Goal: Transaction & Acquisition: Purchase product/service

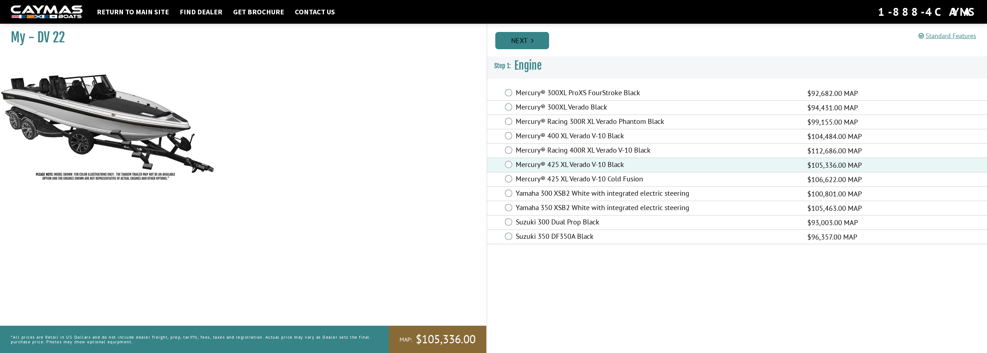
click at [529, 40] on link "Next" at bounding box center [522, 40] width 54 height 17
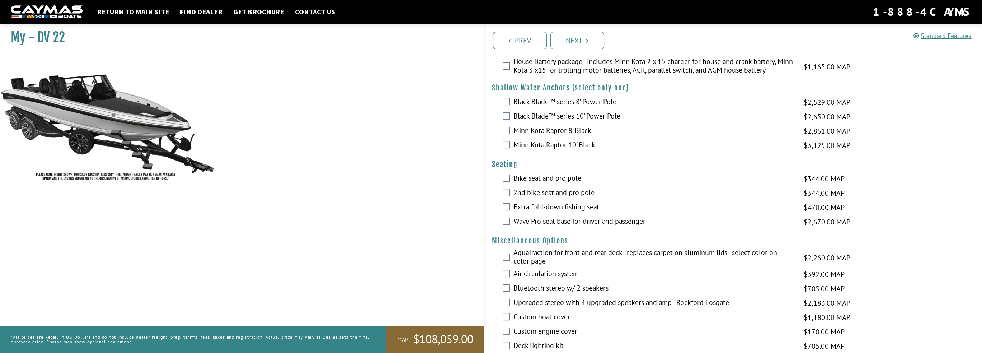
scroll to position [502, 0]
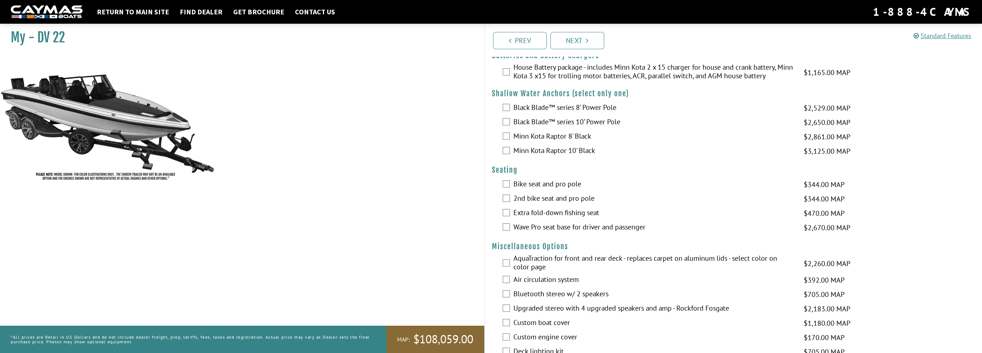
click at [509, 147] on div "Minn Kota Raptor 10' Black $3,125.00 MAP $3,690.00 MSRP" at bounding box center [733, 151] width 497 height 14
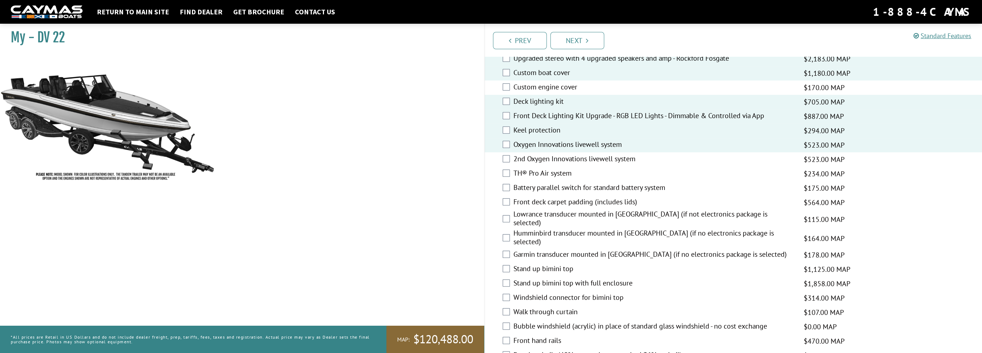
scroll to position [753, 0]
click at [510, 199] on div "Front deck carpet padding (includes lids) $564.00 MAP $666.00 MSRP" at bounding box center [733, 201] width 497 height 14
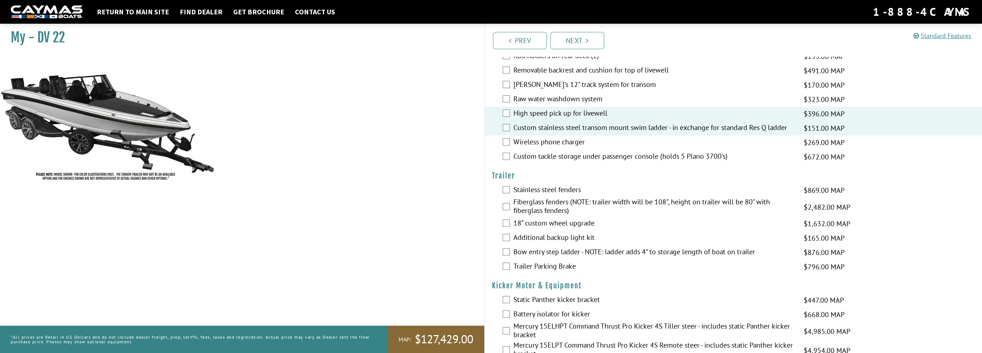
scroll to position [1363, 0]
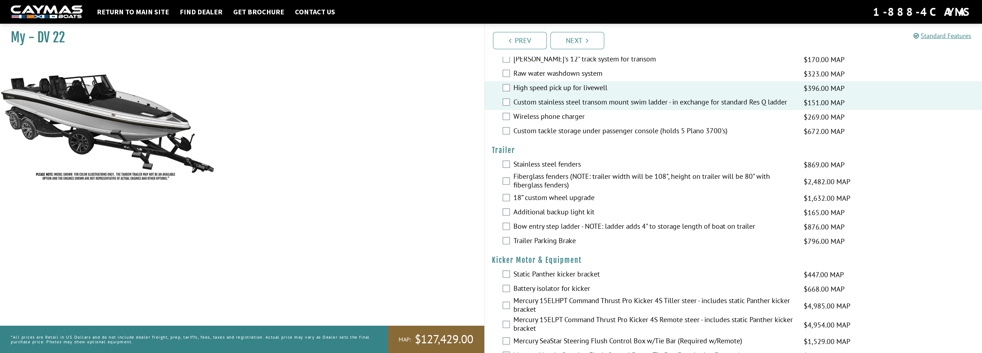
click at [507, 220] on div "Bow entry step ladder - NOTE: ladder adds 4" to storage length of boat on trail…" at bounding box center [733, 227] width 497 height 14
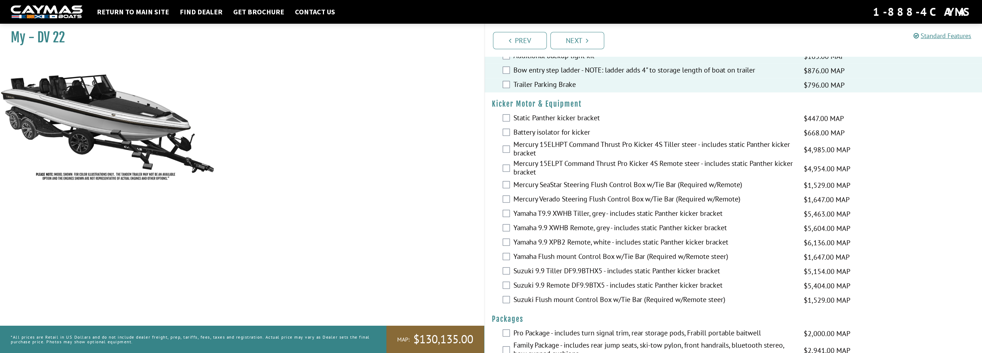
scroll to position [1529, 0]
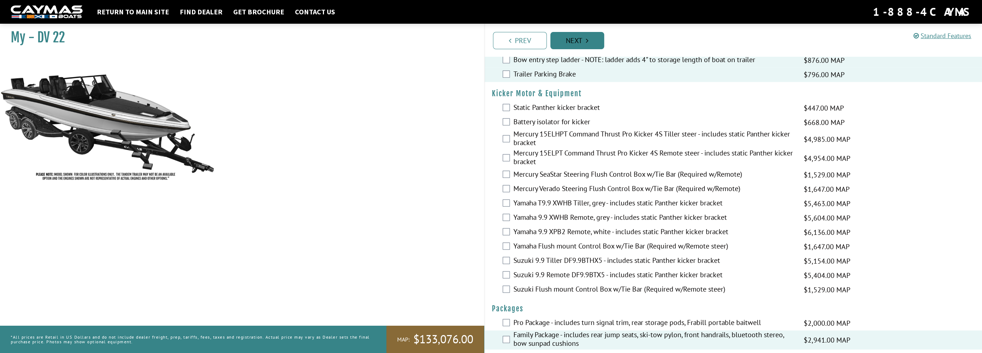
click at [584, 43] on link "Next" at bounding box center [577, 40] width 54 height 17
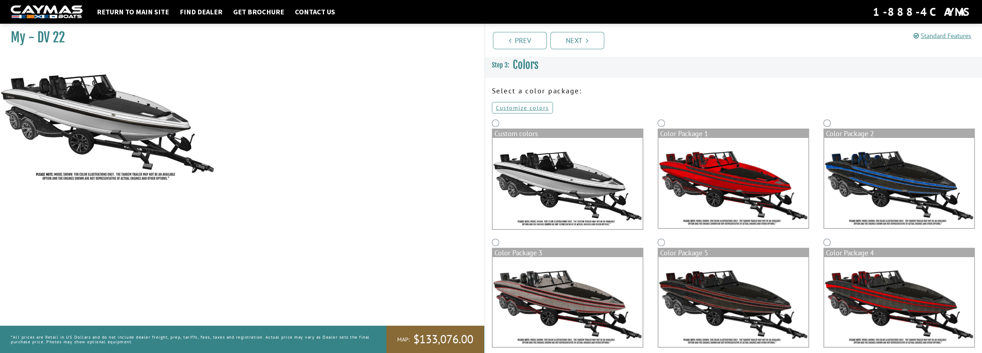
scroll to position [0, 0]
click at [512, 111] on link "Customize colors" at bounding box center [522, 107] width 61 height 11
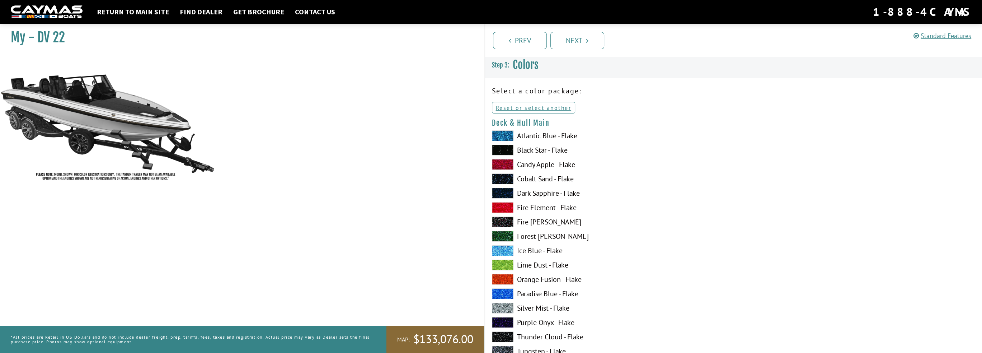
click at [501, 135] on span at bounding box center [503, 135] width 22 height 11
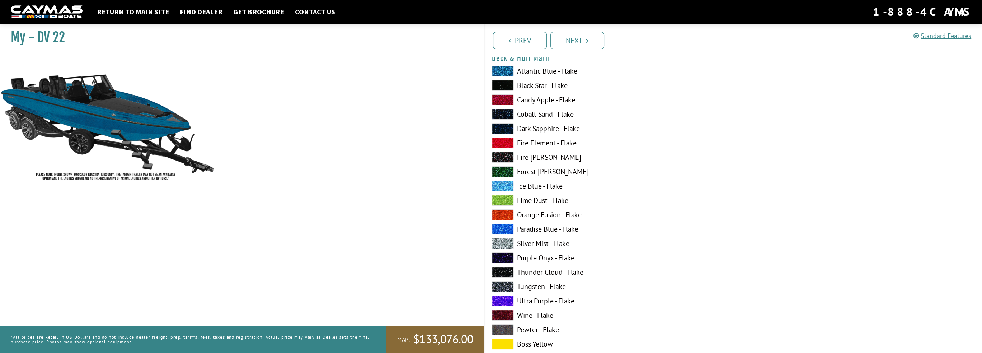
scroll to position [72, 0]
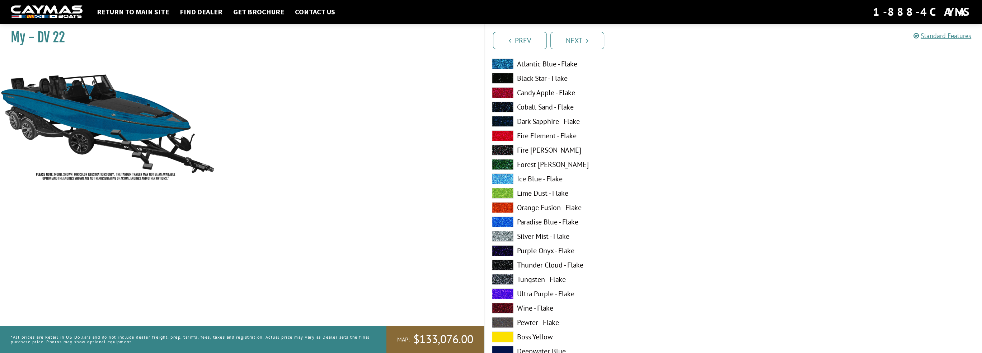
click at [502, 236] on span at bounding box center [503, 236] width 22 height 11
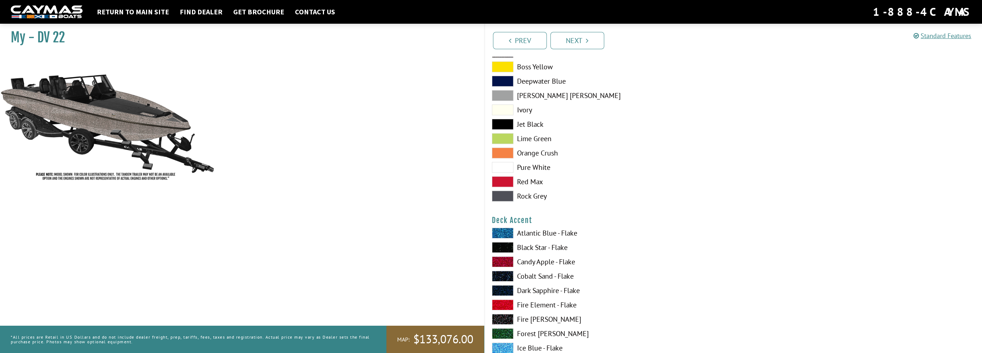
scroll to position [395, 0]
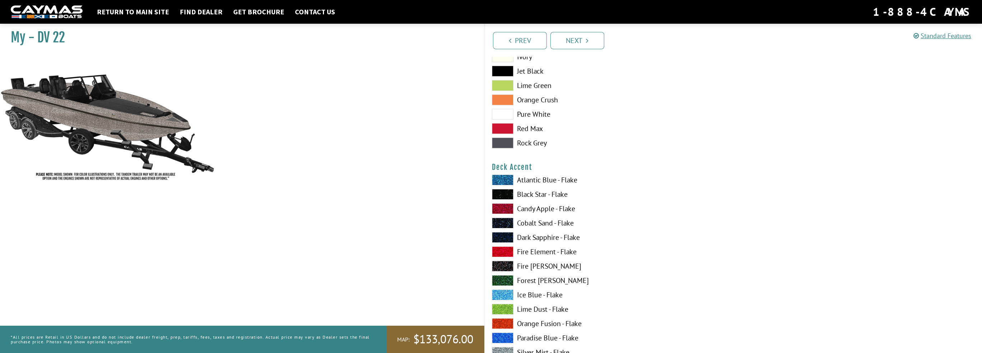
click at [499, 193] on span at bounding box center [503, 194] width 22 height 11
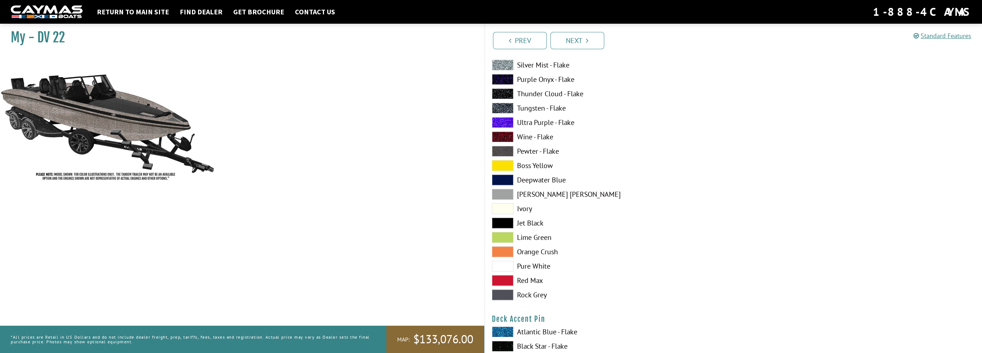
scroll to position [825, 0]
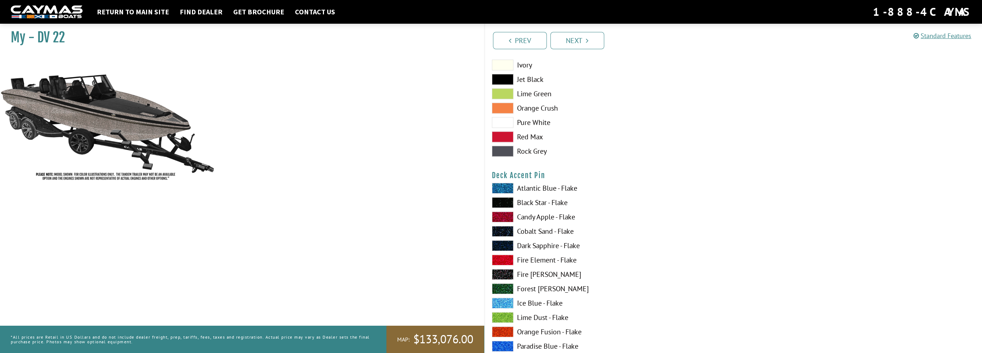
click at [496, 203] on span at bounding box center [503, 202] width 22 height 11
click at [505, 200] on span at bounding box center [503, 202] width 22 height 11
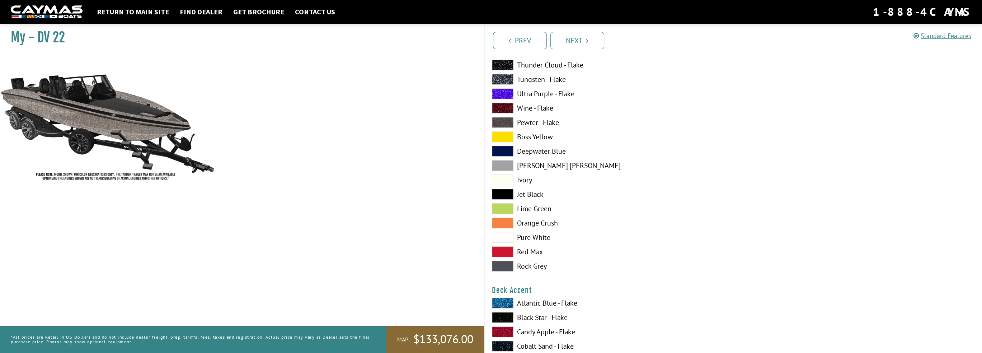
scroll to position [251, 0]
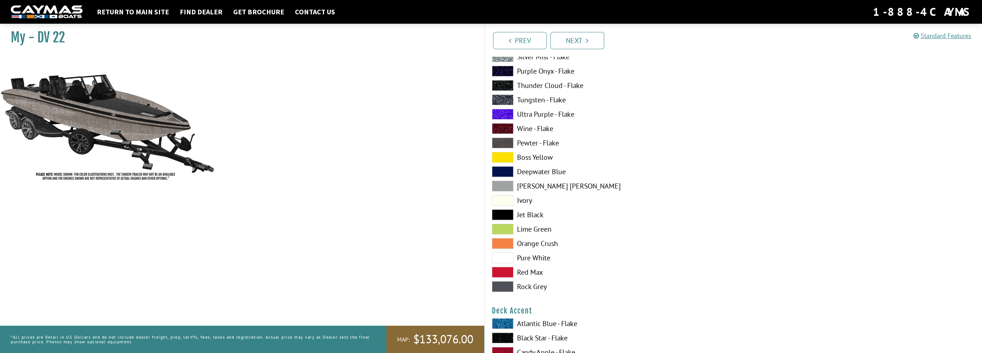
click at [497, 183] on span at bounding box center [503, 185] width 22 height 11
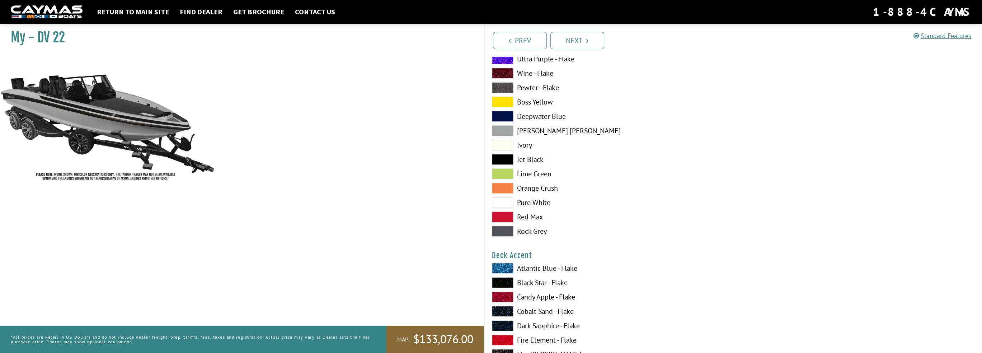
scroll to position [287, 0]
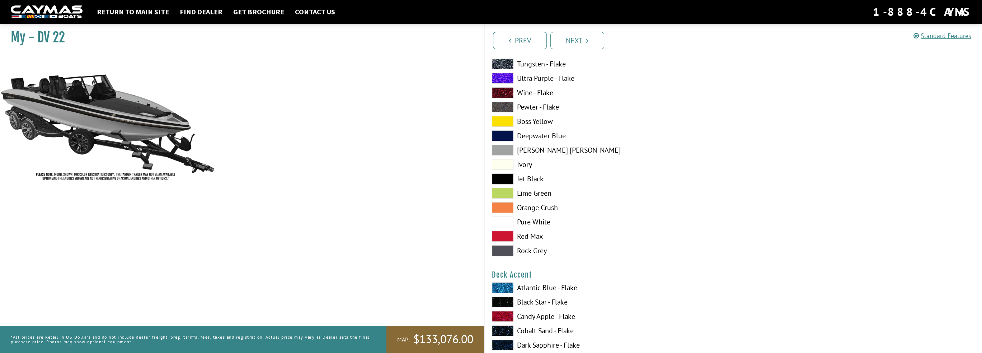
click at [511, 285] on span at bounding box center [503, 287] width 22 height 11
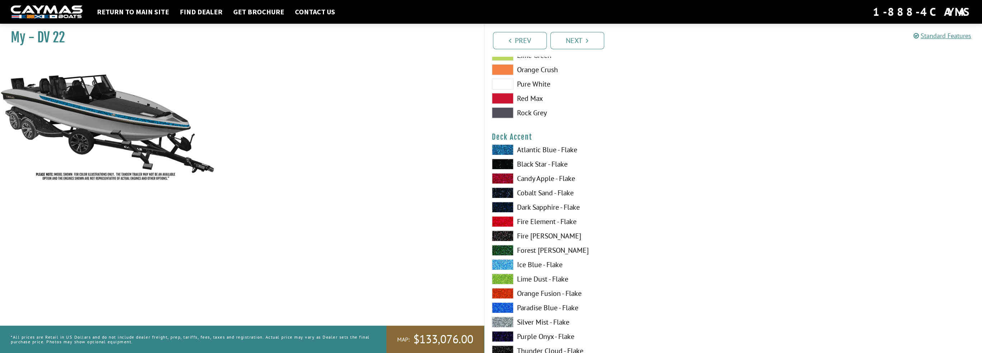
scroll to position [430, 0]
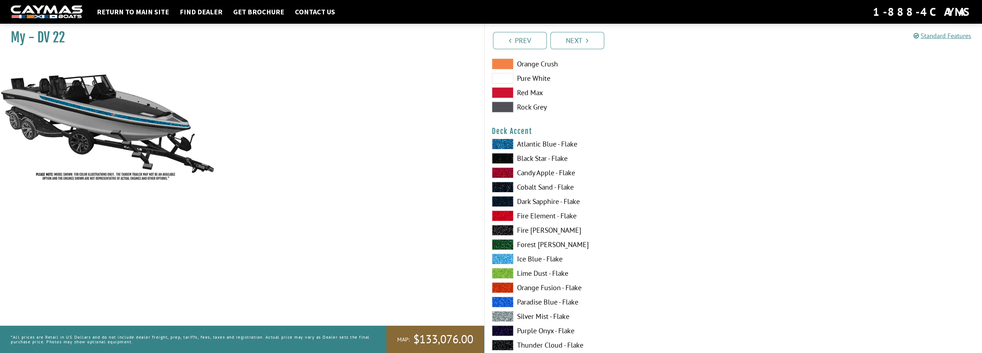
click at [509, 186] on span at bounding box center [503, 186] width 22 height 11
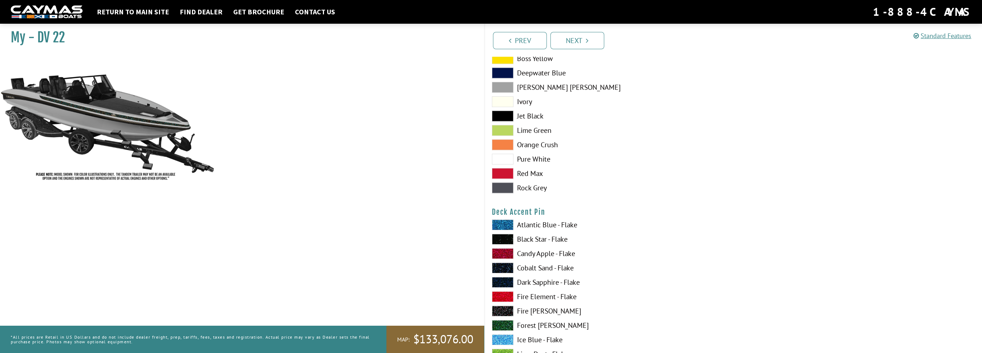
scroll to position [825, 0]
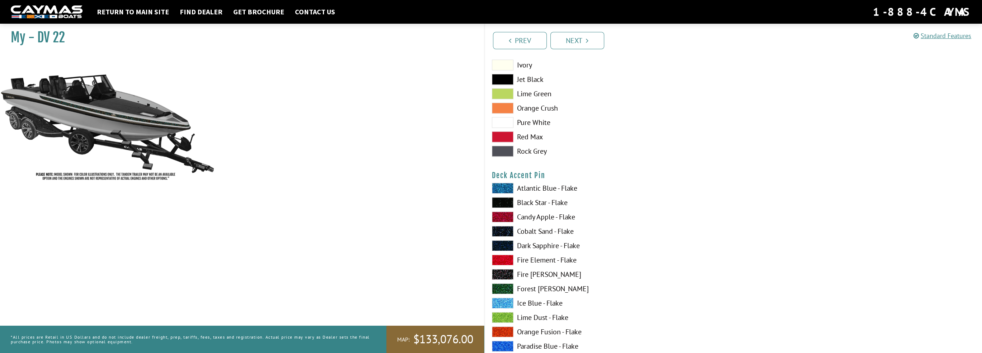
click at [499, 299] on span at bounding box center [503, 302] width 22 height 11
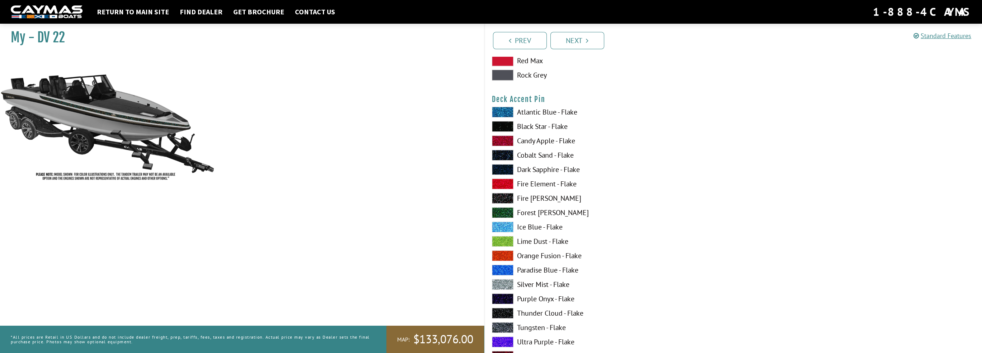
scroll to position [933, 0]
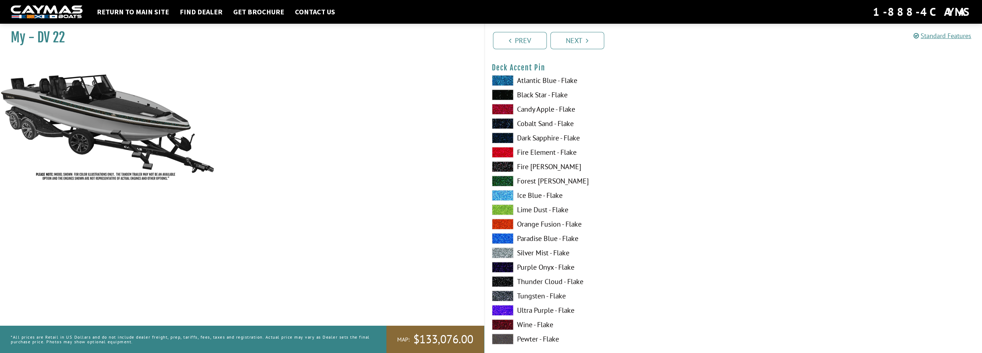
click at [506, 253] on span at bounding box center [503, 252] width 22 height 11
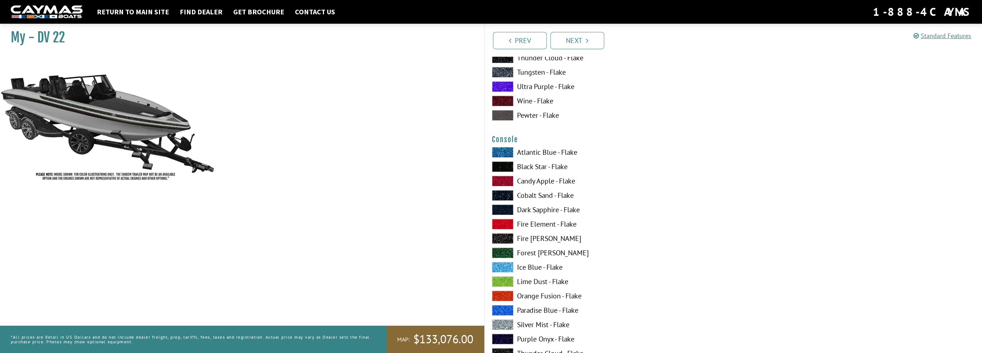
scroll to position [1148, 0]
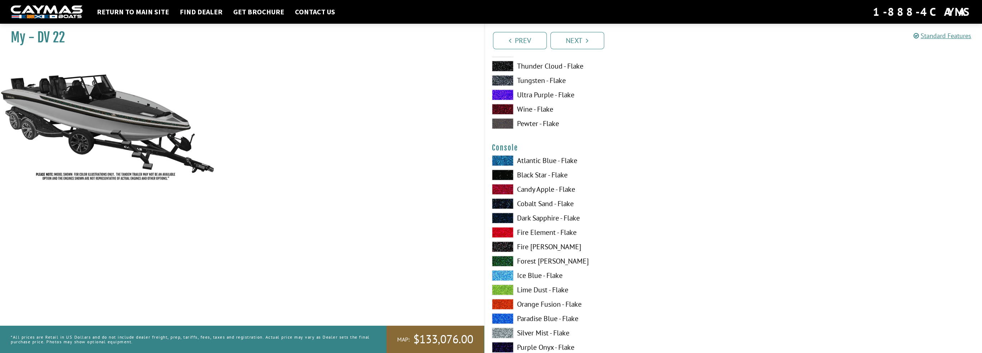
click at [501, 205] on span at bounding box center [503, 203] width 22 height 11
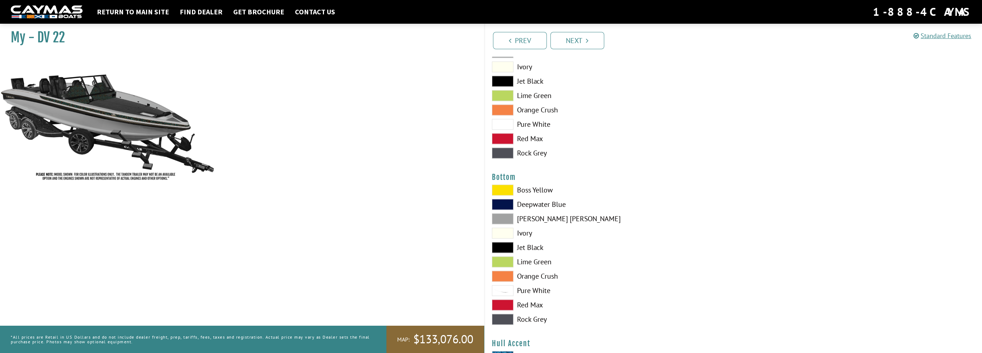
scroll to position [1614, 0]
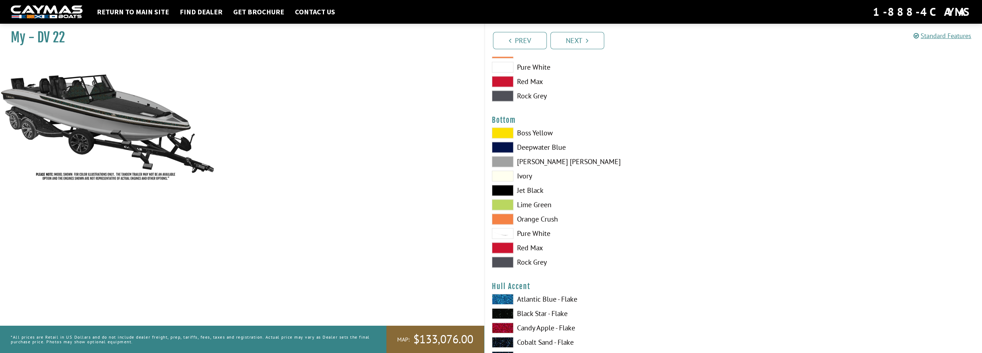
click at [505, 189] on span at bounding box center [503, 190] width 22 height 11
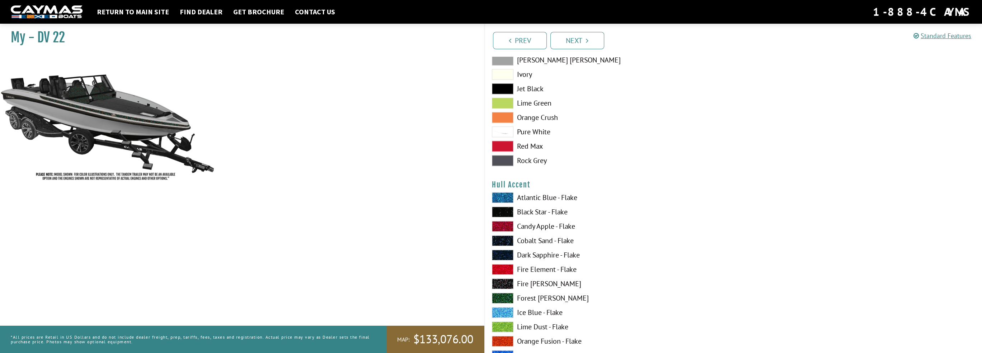
scroll to position [1722, 0]
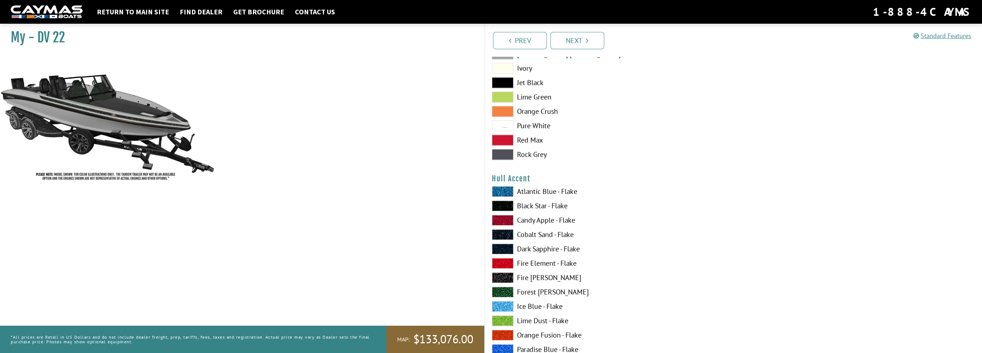
click at [500, 203] on span at bounding box center [503, 205] width 22 height 11
click at [502, 233] on span at bounding box center [503, 234] width 22 height 11
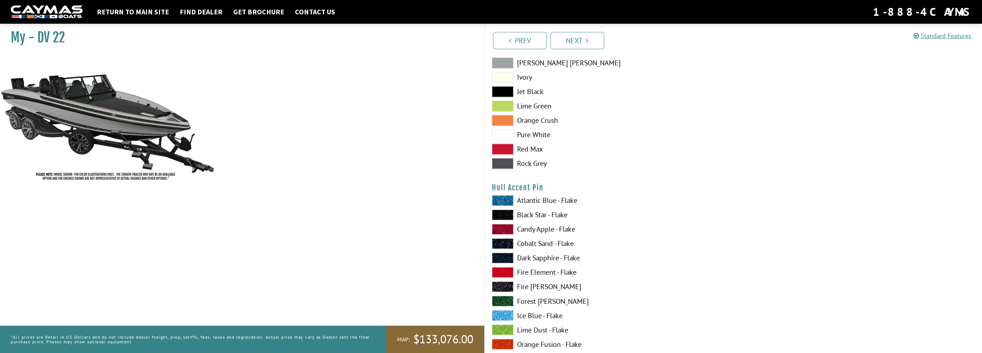
scroll to position [2152, 0]
click at [502, 256] on span at bounding box center [503, 256] width 22 height 11
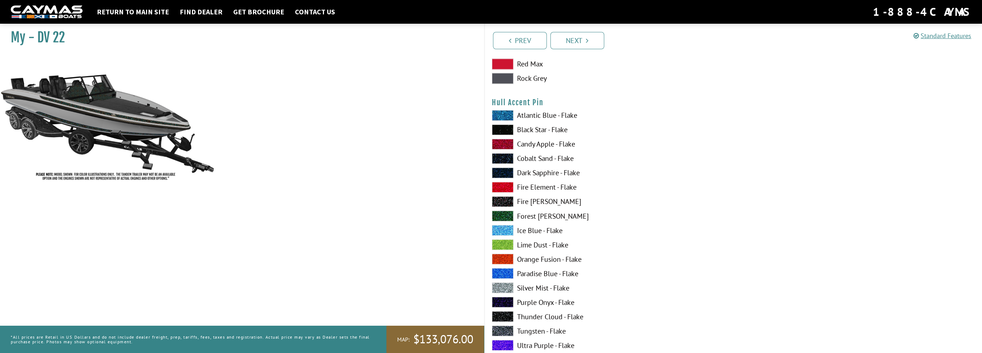
scroll to position [2260, 0]
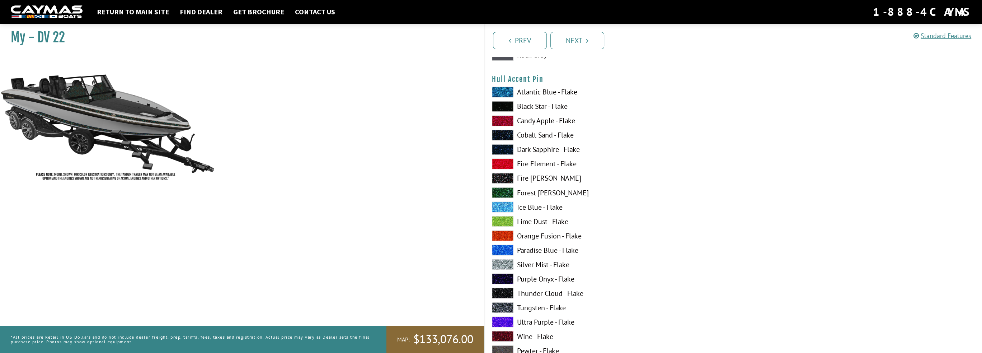
click at [496, 204] on span at bounding box center [503, 206] width 22 height 11
click at [496, 261] on span at bounding box center [503, 264] width 22 height 11
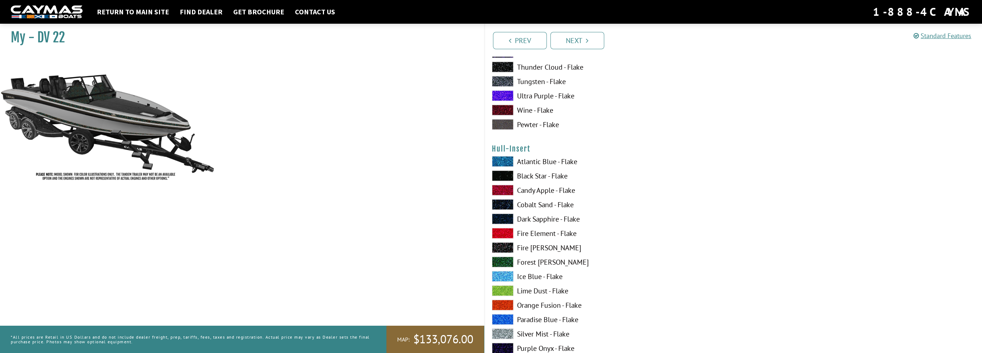
scroll to position [2511, 0]
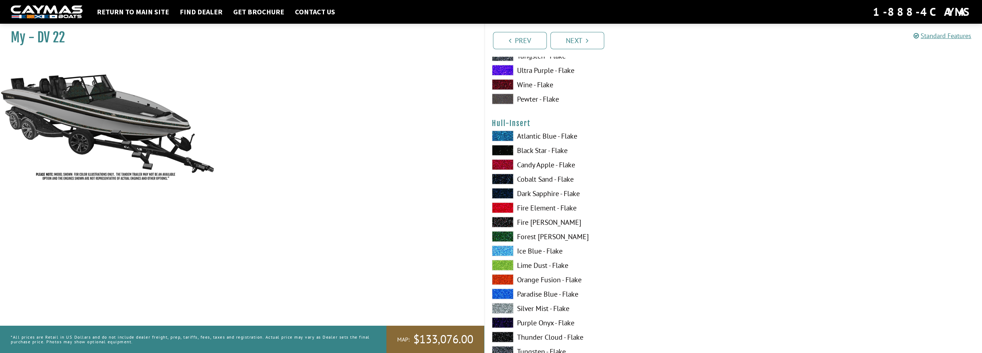
click at [502, 178] on span at bounding box center [503, 179] width 22 height 11
click at [501, 291] on span at bounding box center [503, 293] width 22 height 11
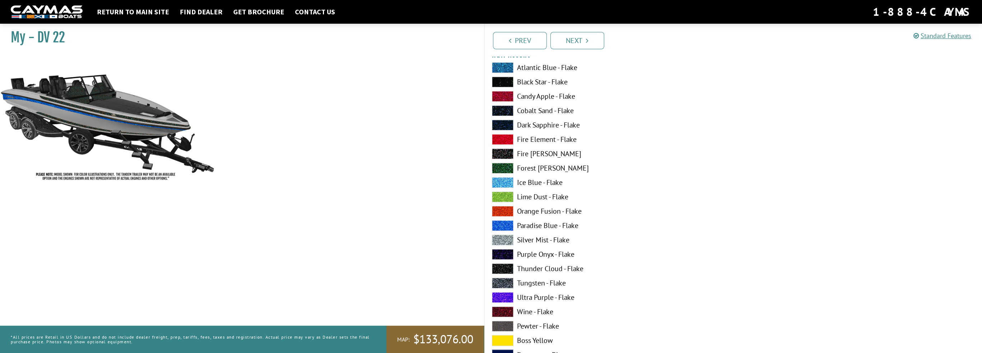
scroll to position [1865, 0]
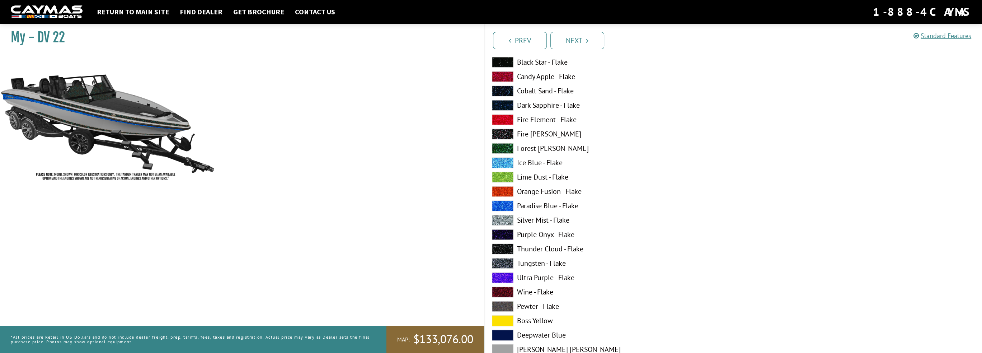
click at [501, 200] on span at bounding box center [503, 205] width 22 height 11
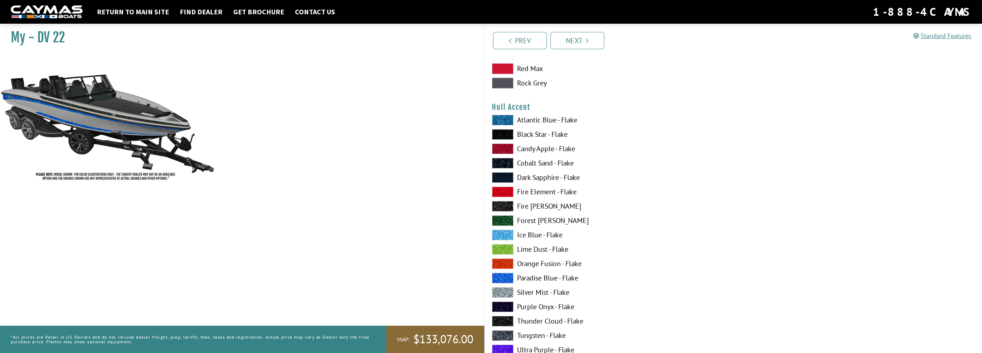
scroll to position [1793, 0]
click at [504, 175] on span at bounding box center [503, 176] width 22 height 11
click at [504, 164] on span at bounding box center [503, 162] width 22 height 11
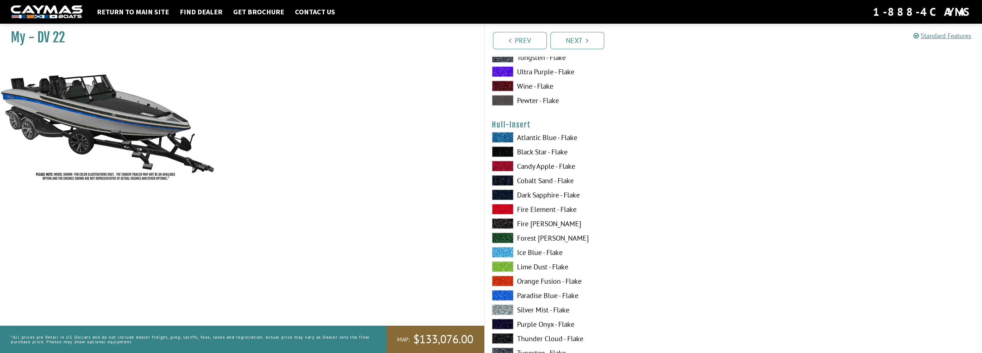
scroll to position [2511, 0]
click at [505, 178] on span at bounding box center [503, 179] width 22 height 11
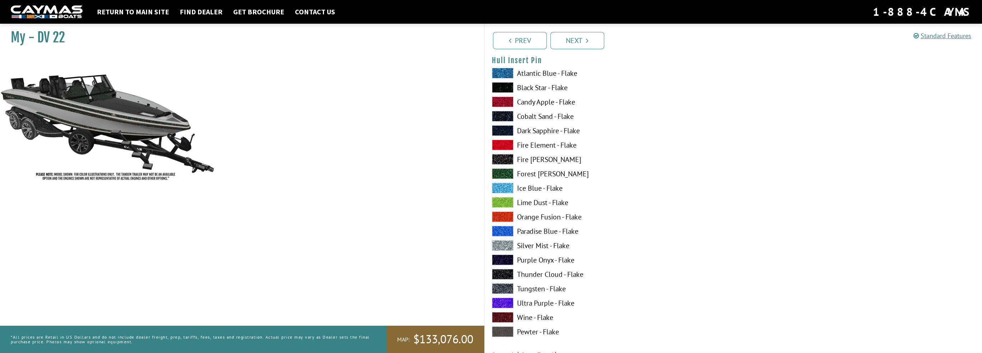
scroll to position [3013, 0]
click at [508, 241] on span at bounding box center [503, 244] width 22 height 11
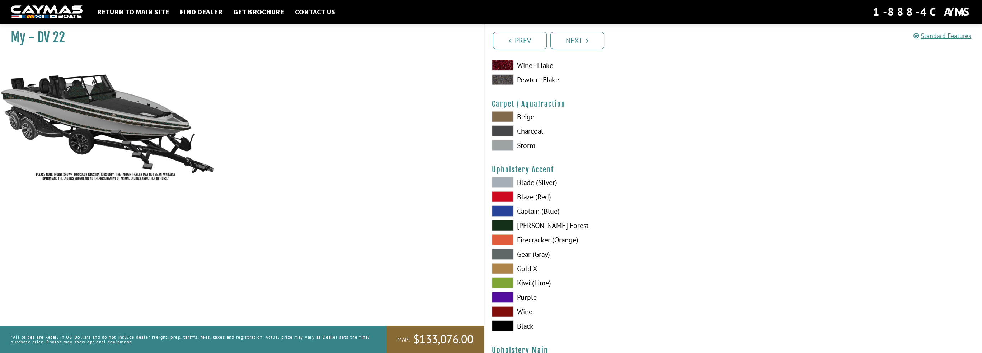
scroll to position [3228, 0]
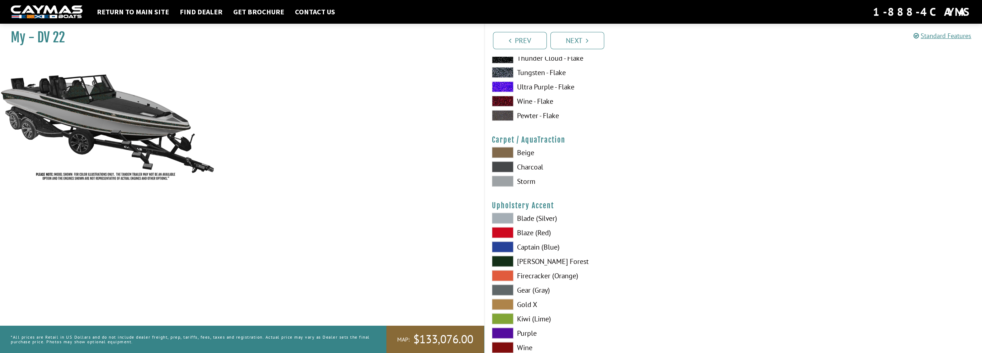
click at [502, 181] on span at bounding box center [503, 181] width 22 height 11
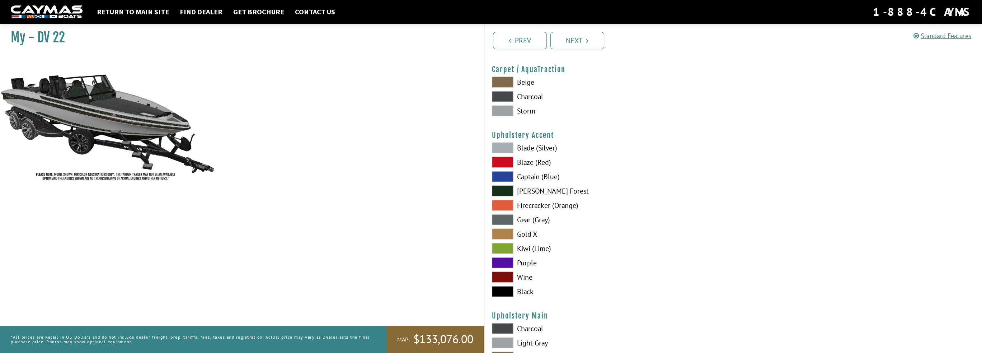
scroll to position [3300, 0]
click at [501, 218] on span at bounding box center [503, 218] width 22 height 11
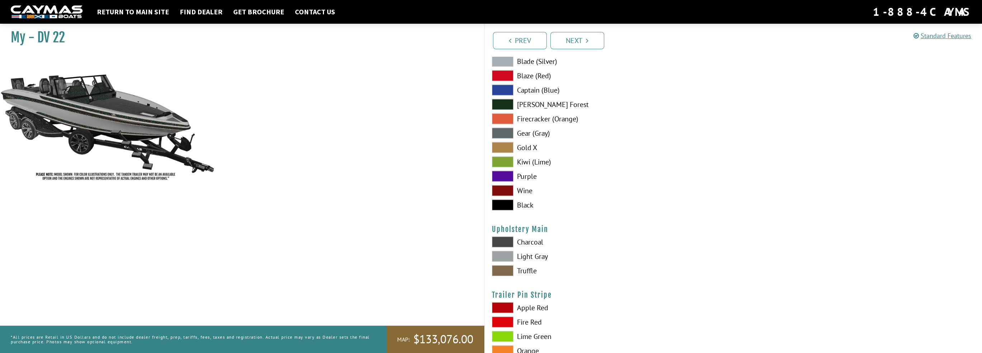
scroll to position [3443, 0]
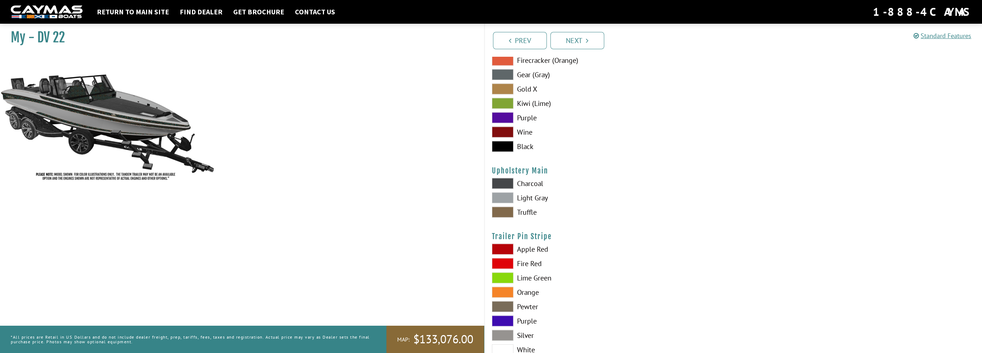
click at [498, 195] on span at bounding box center [503, 197] width 22 height 11
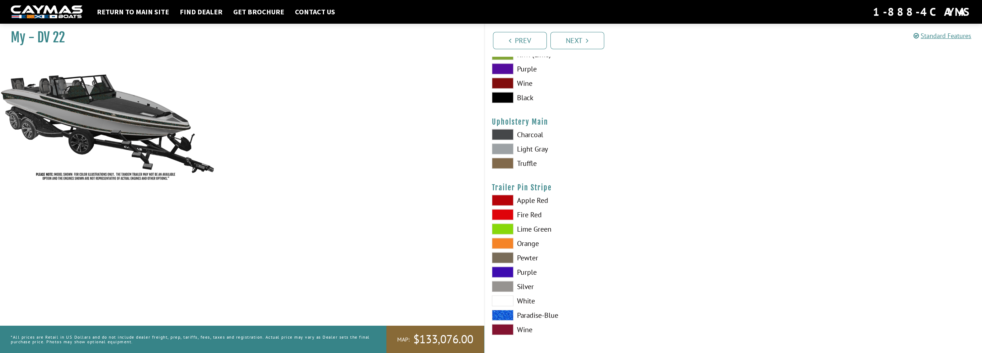
scroll to position [3494, 0]
click at [502, 282] on span at bounding box center [503, 284] width 22 height 11
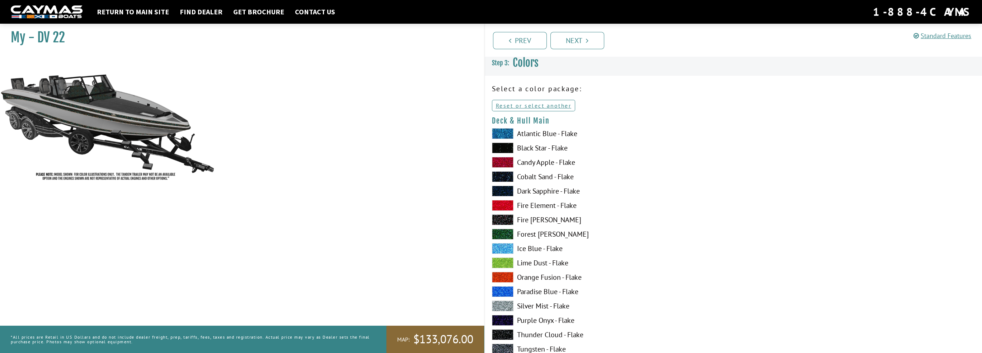
scroll to position [0, 0]
click at [510, 135] on span at bounding box center [503, 135] width 22 height 11
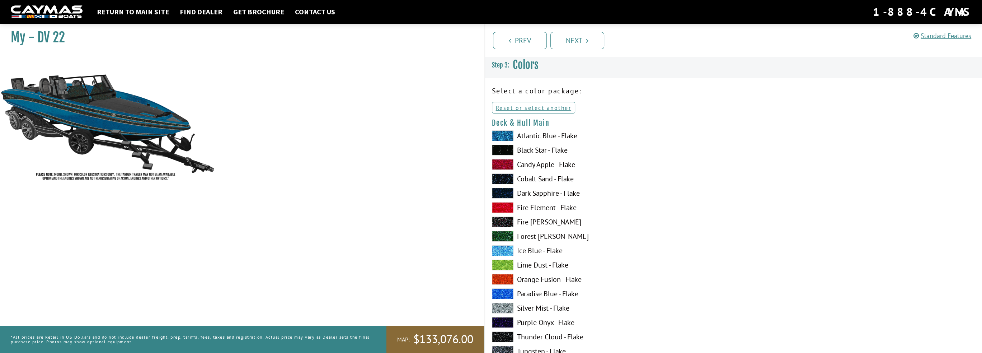
click at [510, 135] on span at bounding box center [503, 135] width 22 height 11
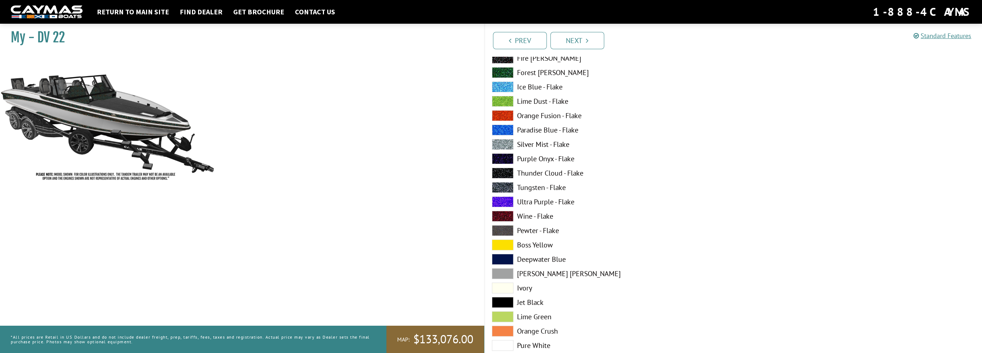
scroll to position [179, 0]
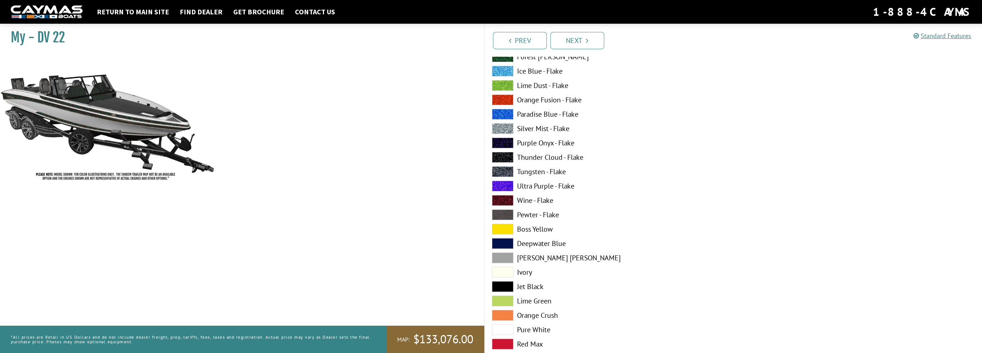
click at [527, 298] on label "Lime Green" at bounding box center [609, 300] width 234 height 11
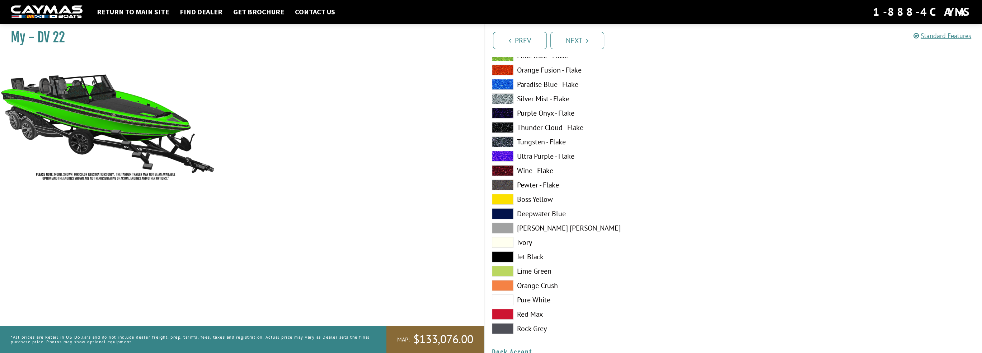
scroll to position [215, 0]
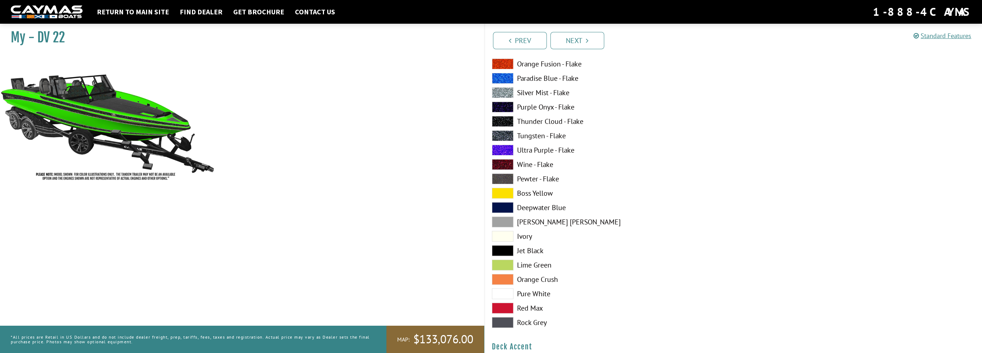
click at [536, 277] on label "Orange Crush" at bounding box center [609, 279] width 234 height 11
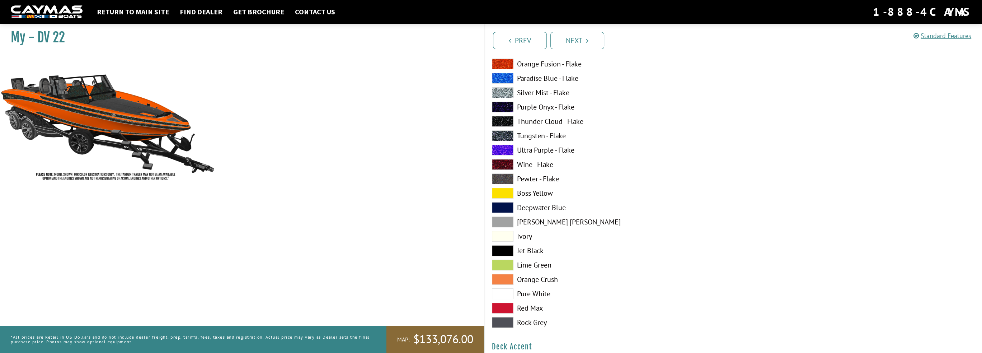
click at [529, 305] on label "Red Max" at bounding box center [609, 307] width 234 height 11
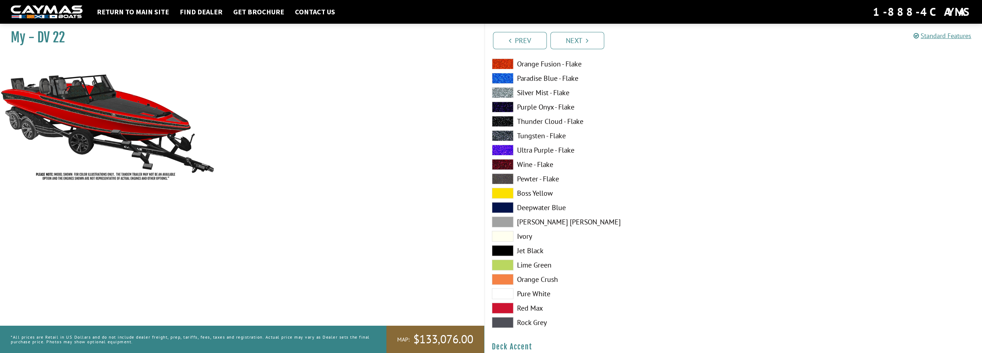
click at [535, 207] on label "Deepwater Blue" at bounding box center [609, 207] width 234 height 11
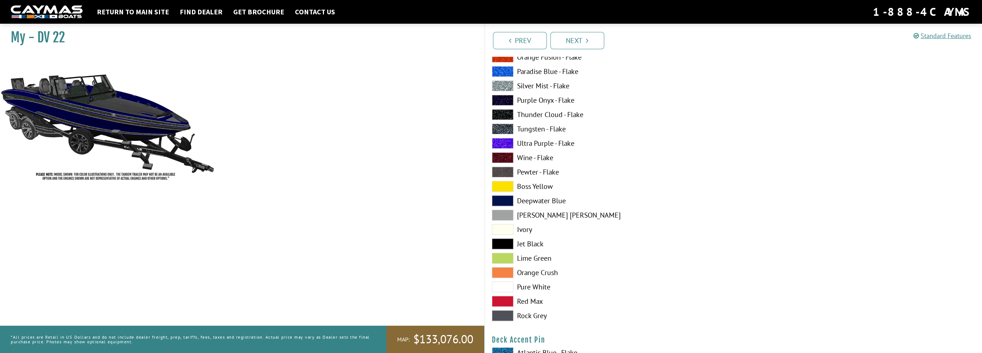
scroll to position [681, 0]
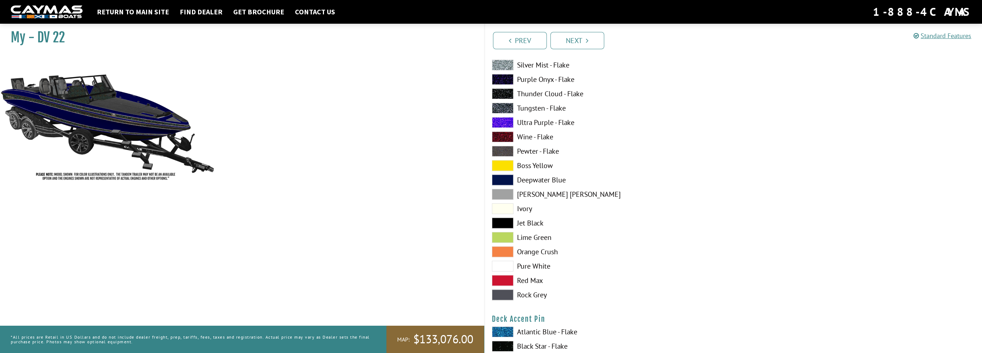
click at [505, 264] on span at bounding box center [503, 265] width 22 height 11
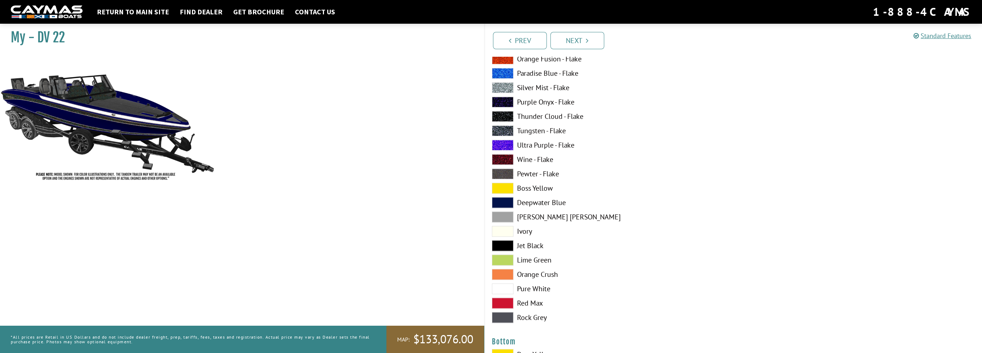
scroll to position [1399, 0]
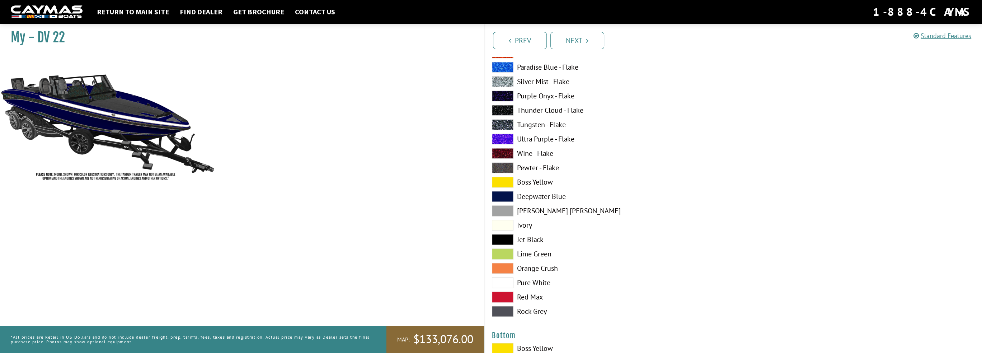
click at [504, 279] on span at bounding box center [503, 282] width 22 height 11
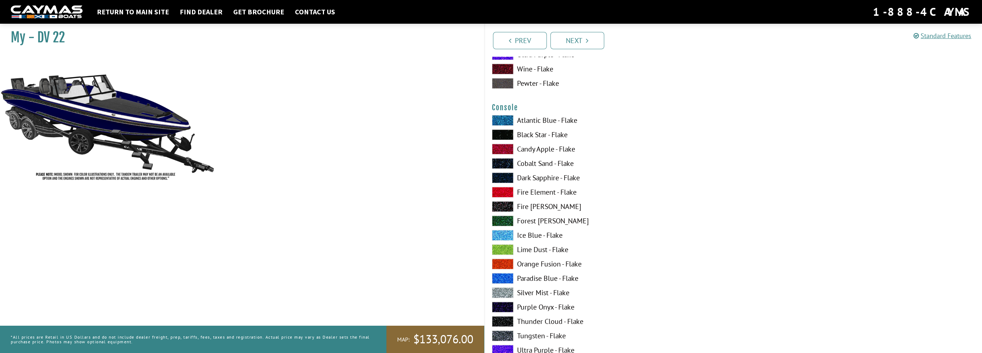
scroll to position [1184, 0]
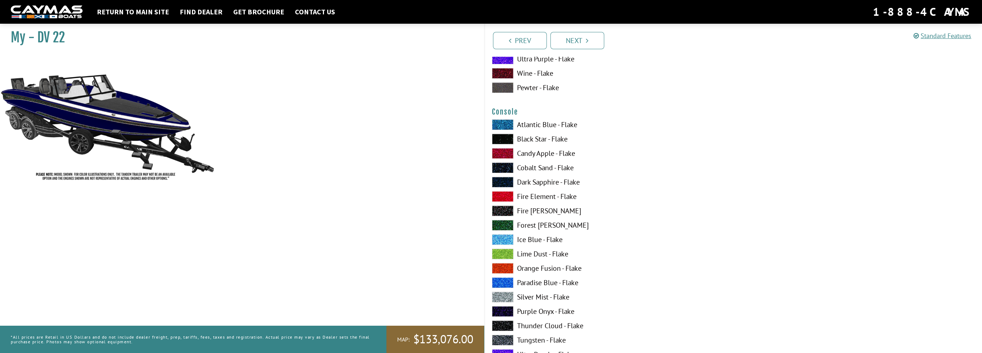
click at [503, 183] on span at bounding box center [503, 181] width 22 height 11
click at [503, 168] on span at bounding box center [503, 167] width 22 height 11
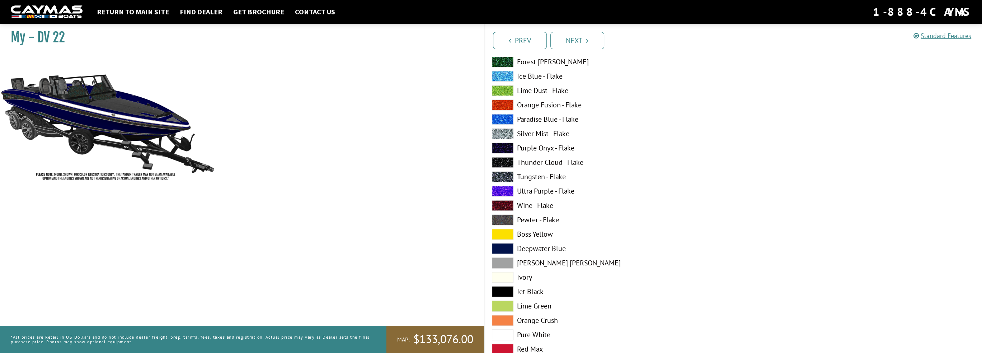
scroll to position [2009, 0]
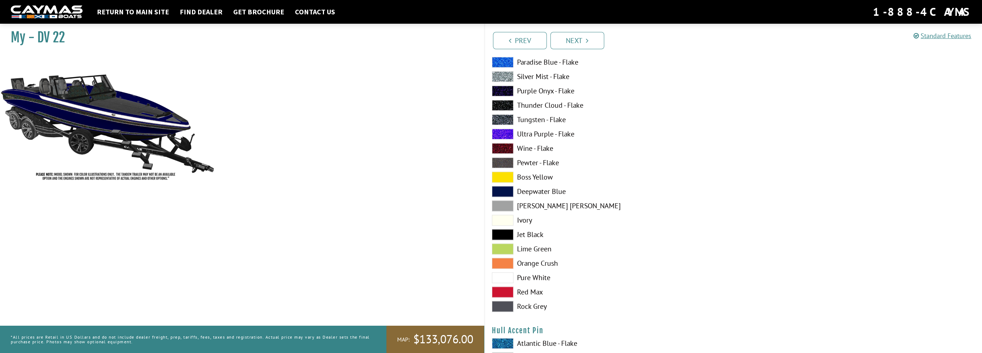
click at [505, 277] on span at bounding box center [503, 277] width 22 height 11
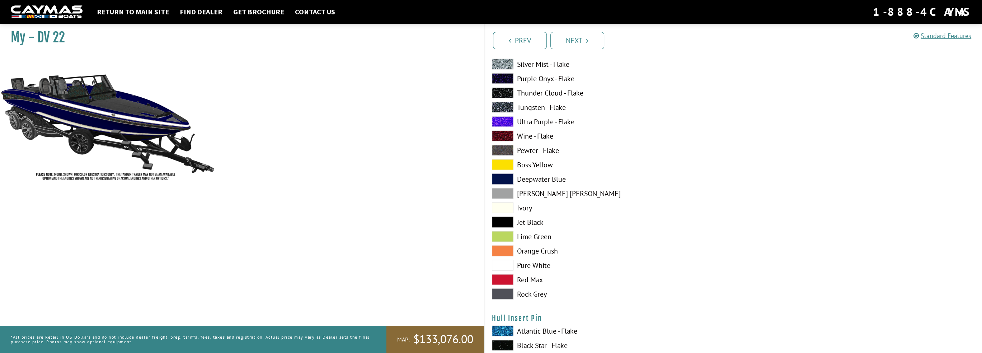
scroll to position [2798, 0]
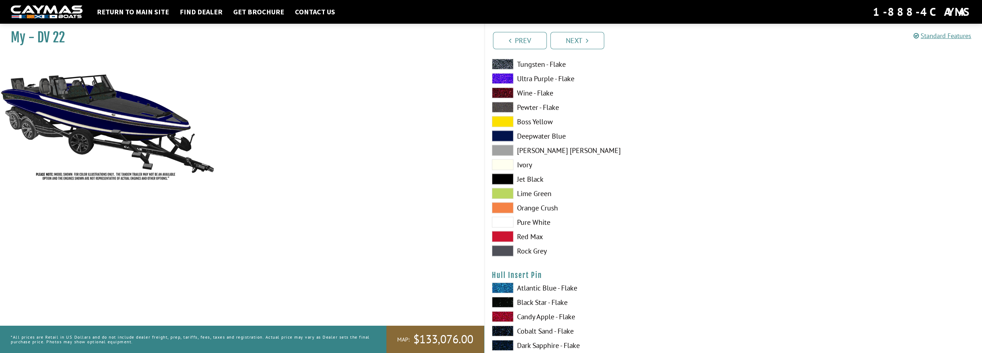
click at [508, 221] on span at bounding box center [503, 222] width 22 height 11
click at [523, 253] on label "Rock Grey" at bounding box center [609, 250] width 234 height 11
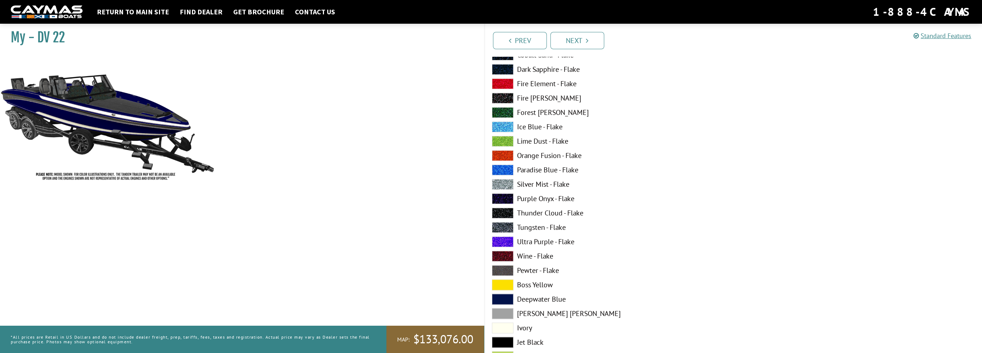
scroll to position [2009, 0]
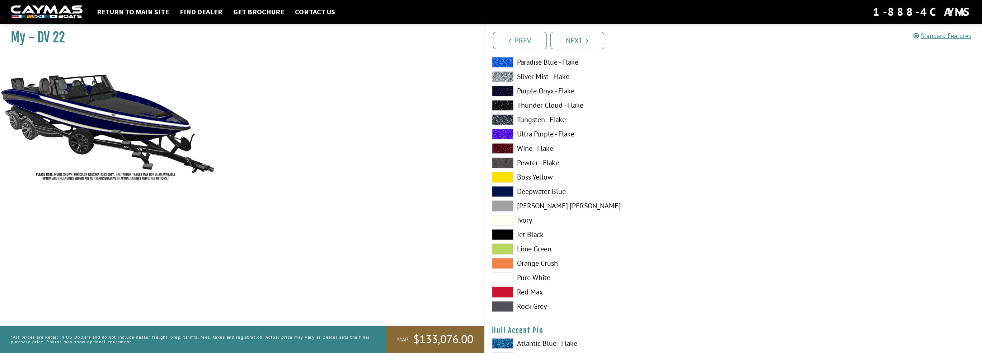
click at [534, 305] on label "Rock Grey" at bounding box center [609, 306] width 234 height 11
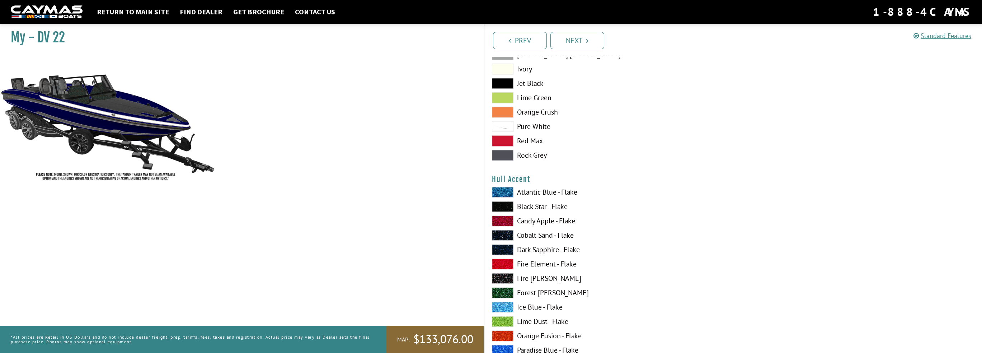
scroll to position [1614, 0]
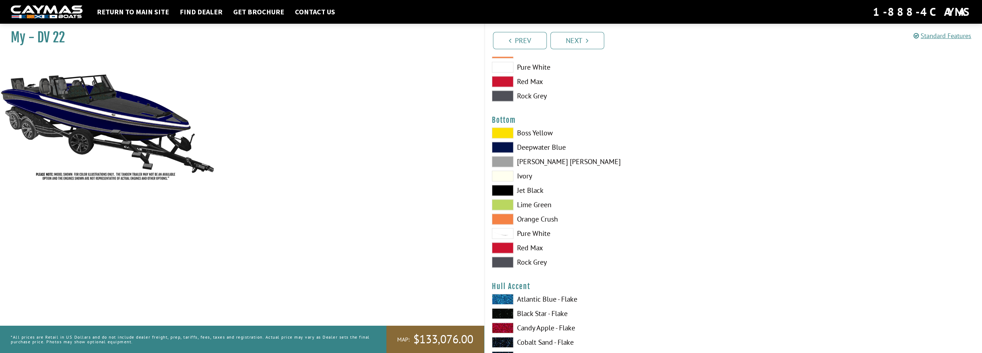
click at [533, 265] on label "Rock Grey" at bounding box center [609, 261] width 234 height 11
click at [524, 185] on label "Jet Black" at bounding box center [609, 190] width 234 height 11
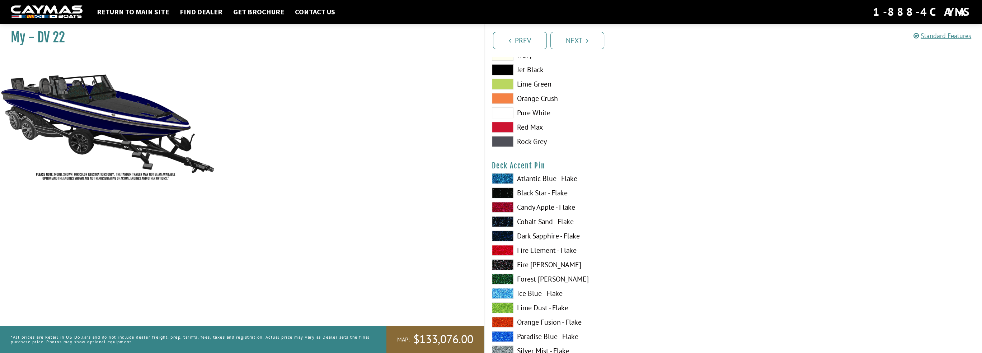
scroll to position [753, 0]
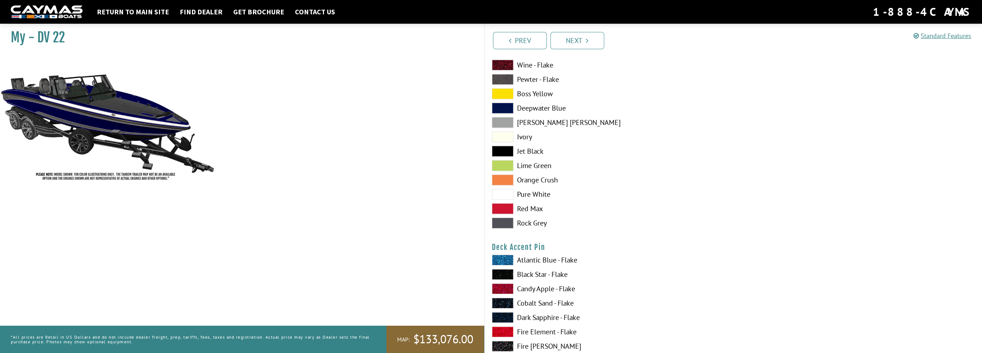
click at [542, 223] on label "Rock Grey" at bounding box center [609, 222] width 234 height 11
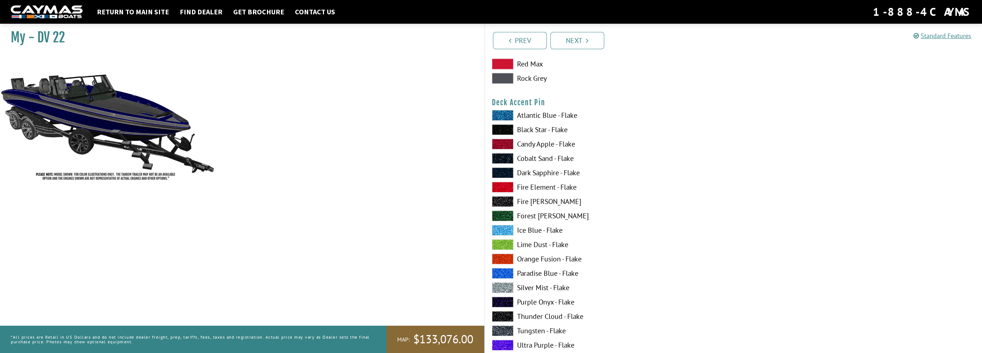
scroll to position [897, 0]
click at [529, 132] on label "Black Star - Flake" at bounding box center [609, 130] width 234 height 11
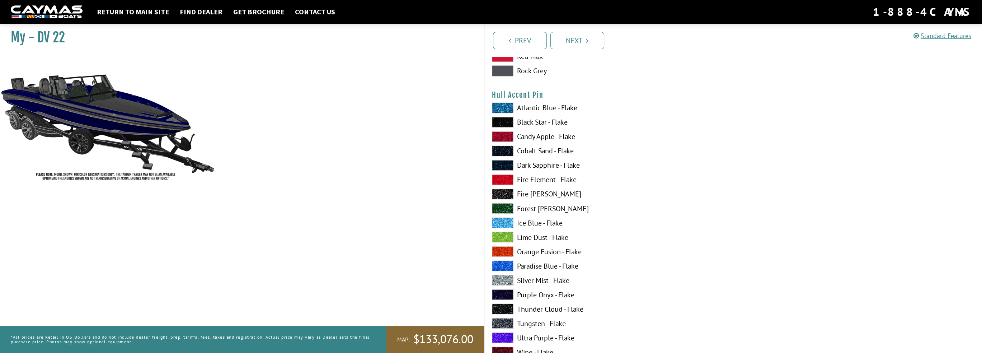
scroll to position [2224, 0]
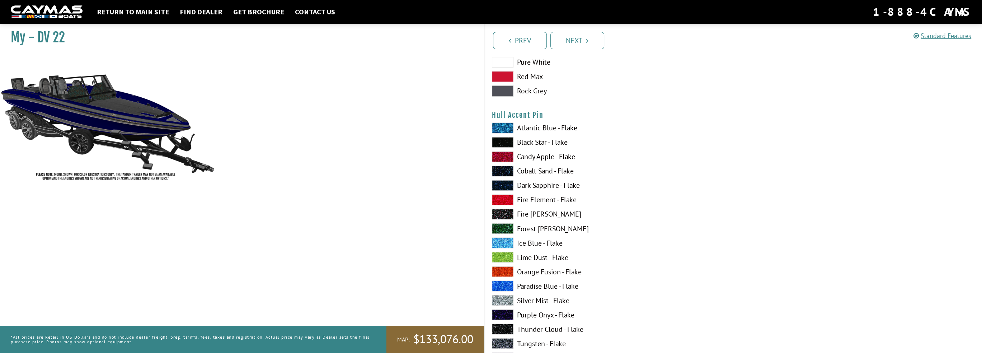
click at [541, 143] on label "Black Star - Flake" at bounding box center [609, 142] width 234 height 11
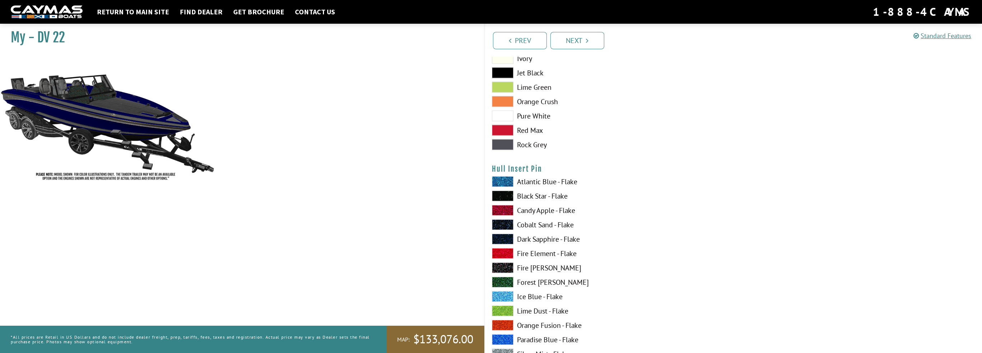
scroll to position [2905, 0]
click at [528, 193] on label "Black Star - Flake" at bounding box center [609, 194] width 234 height 11
click at [769, 188] on div at bounding box center [857, 311] width 249 height 273
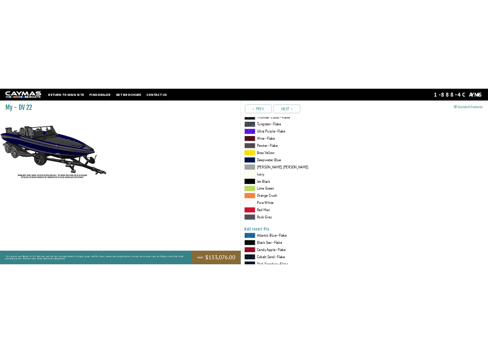
scroll to position [2833, 0]
